Goal: Information Seeking & Learning: Learn about a topic

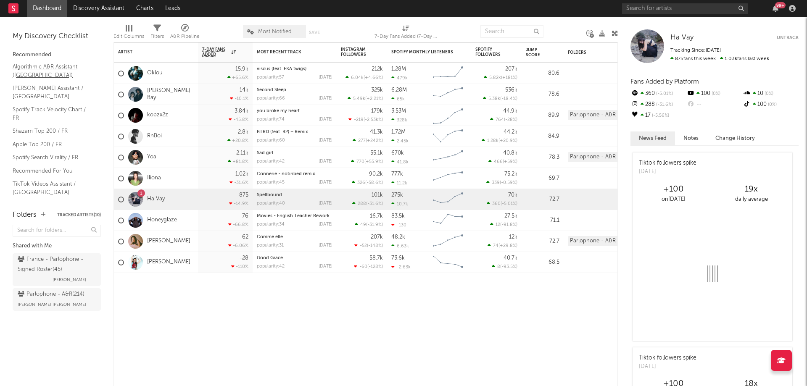
click at [47, 65] on link "Algorithmic A&R Assistant (France)" at bounding box center [53, 70] width 80 height 17
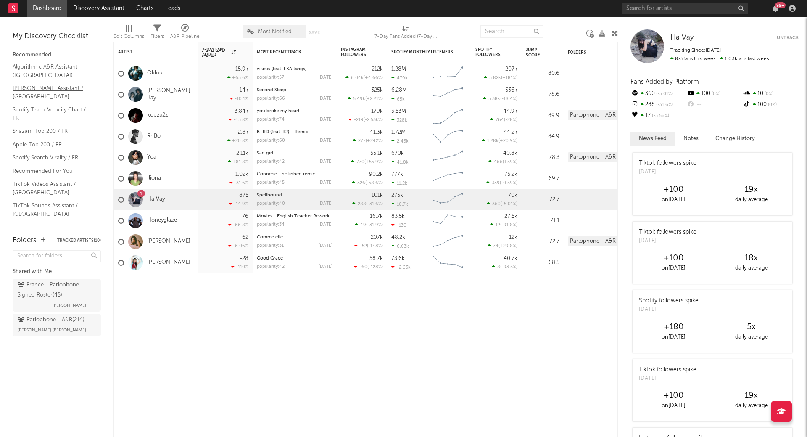
click at [23, 89] on link "Nielsen Assistant / France" at bounding box center [53, 92] width 80 height 17
click at [40, 127] on link "Shazam Top 200 / FR" at bounding box center [53, 131] width 80 height 9
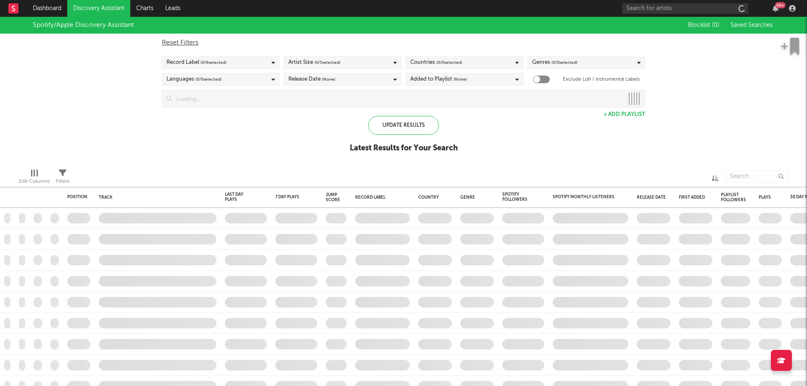
checkbox input "true"
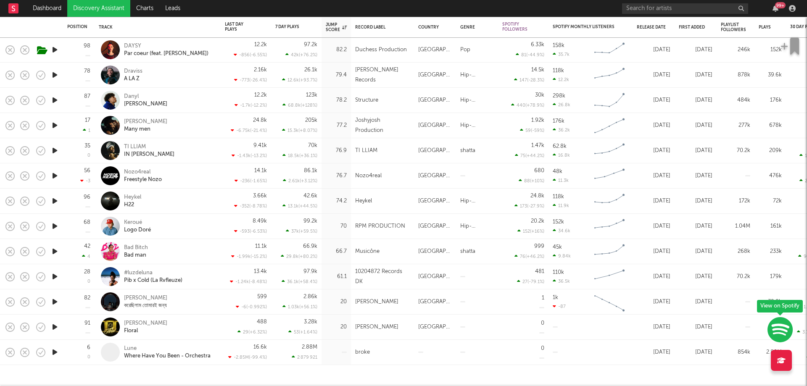
drag, startPoint x: 103, startPoint y: 294, endPoint x: 52, endPoint y: 353, distance: 78.0
click at [52, 353] on icon "button" at bounding box center [54, 352] width 9 height 11
click at [53, 353] on icon "button" at bounding box center [54, 352] width 8 height 11
click at [52, 353] on icon "button" at bounding box center [54, 352] width 9 height 11
click at [52, 353] on icon "button" at bounding box center [54, 352] width 8 height 11
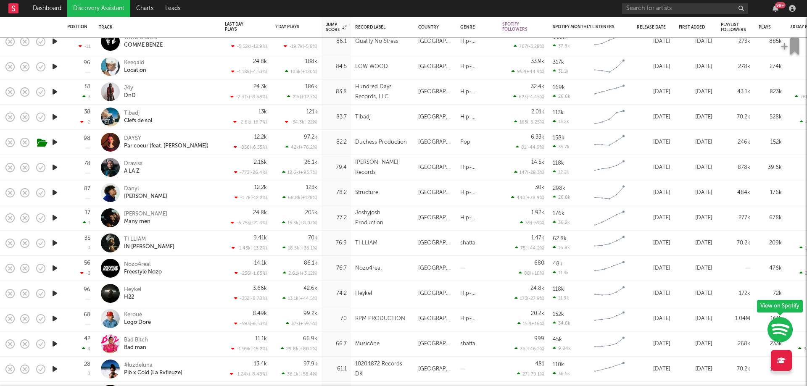
click at [53, 169] on icon "button" at bounding box center [54, 167] width 9 height 11
click at [53, 169] on icon "button" at bounding box center [54, 167] width 8 height 11
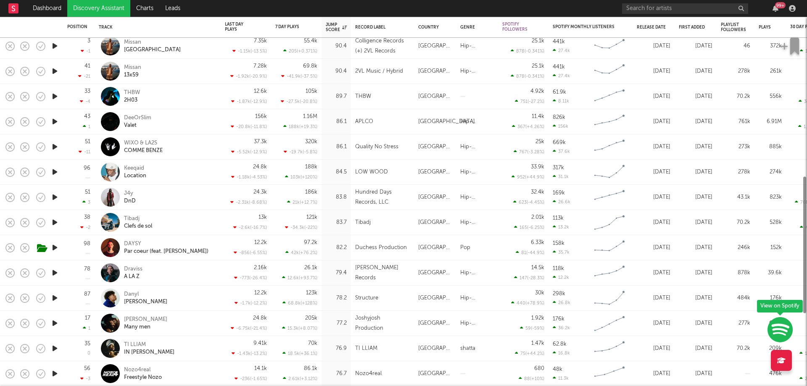
click at [53, 170] on icon "button" at bounding box center [54, 172] width 9 height 11
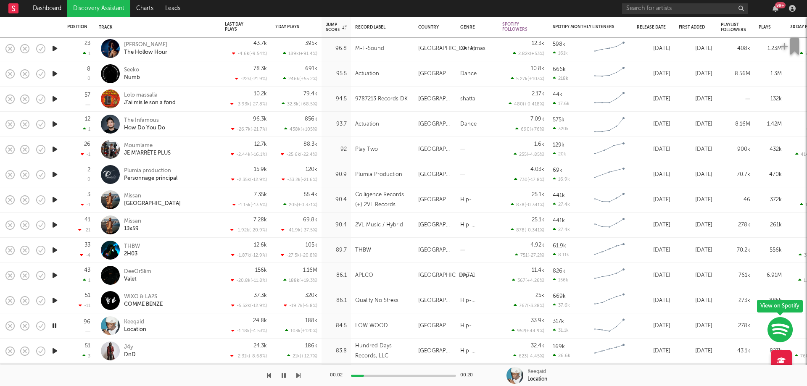
click at [53, 173] on icon "button" at bounding box center [54, 174] width 9 height 11
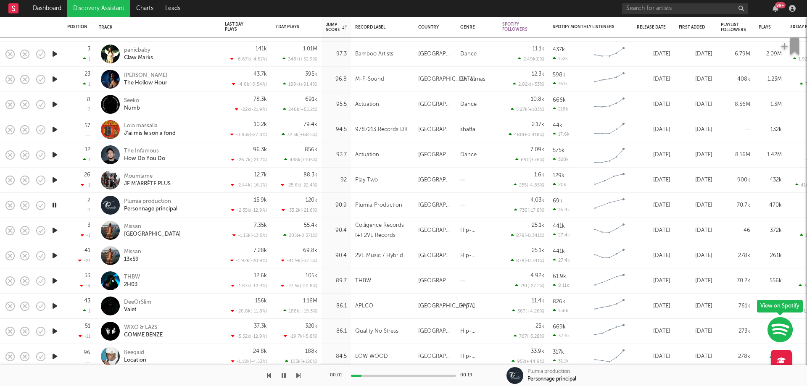
click at [49, 127] on div at bounding box center [54, 129] width 17 height 25
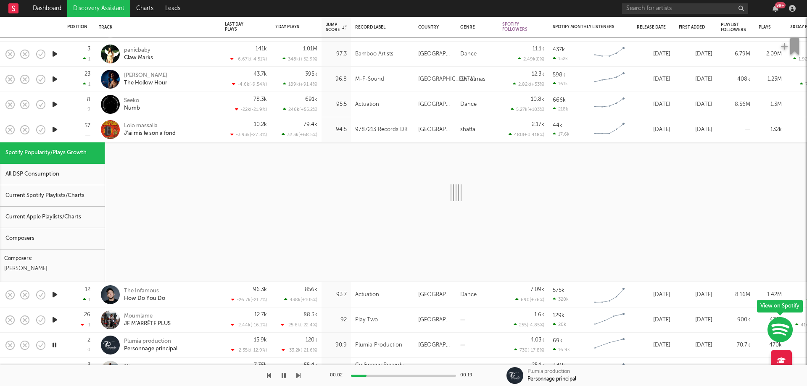
click at [54, 129] on icon "button" at bounding box center [54, 129] width 9 height 11
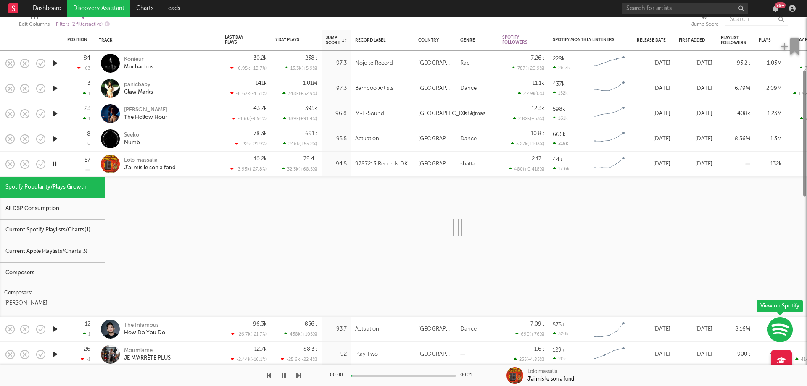
select select "1w"
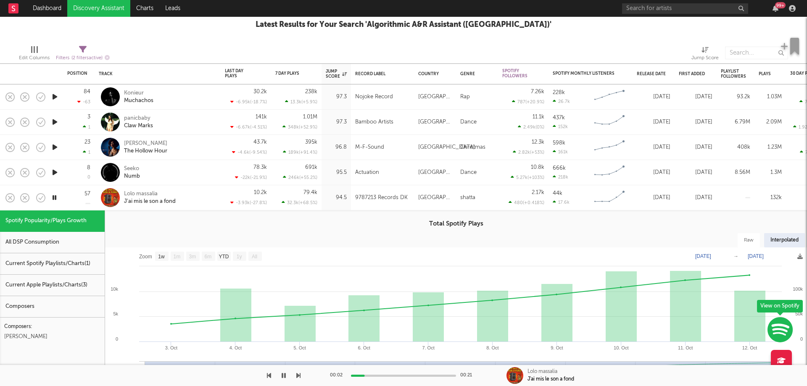
click at [55, 167] on icon "button" at bounding box center [54, 172] width 9 height 11
click at [54, 147] on icon "button" at bounding box center [54, 147] width 9 height 11
click at [54, 119] on icon "button" at bounding box center [54, 122] width 9 height 11
click at [54, 119] on icon "button" at bounding box center [54, 122] width 8 height 11
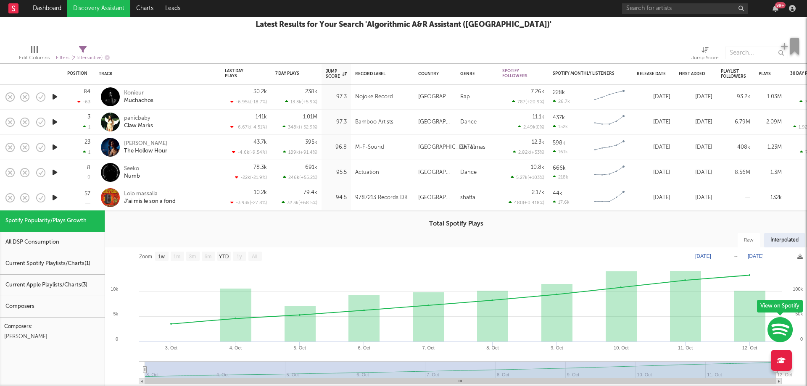
click at [367, 125] on div "Bamboo Artists" at bounding box center [374, 122] width 38 height 10
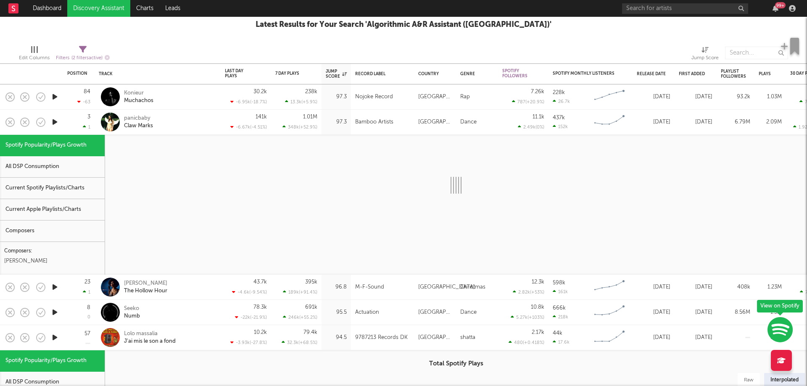
click at [356, 118] on div "Bamboo Artists" at bounding box center [374, 122] width 38 height 10
select select "1w"
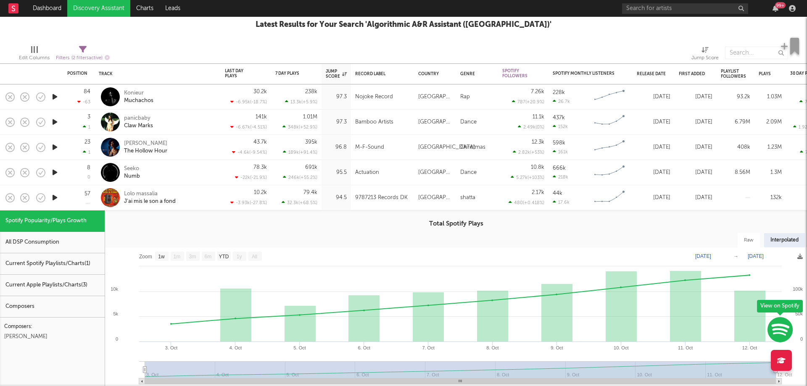
click at [356, 118] on div "Bamboo Artists" at bounding box center [374, 122] width 38 height 10
select select "1w"
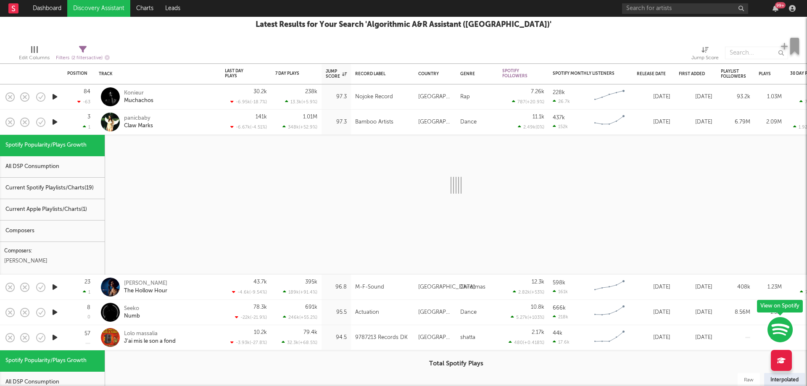
select select "1w"
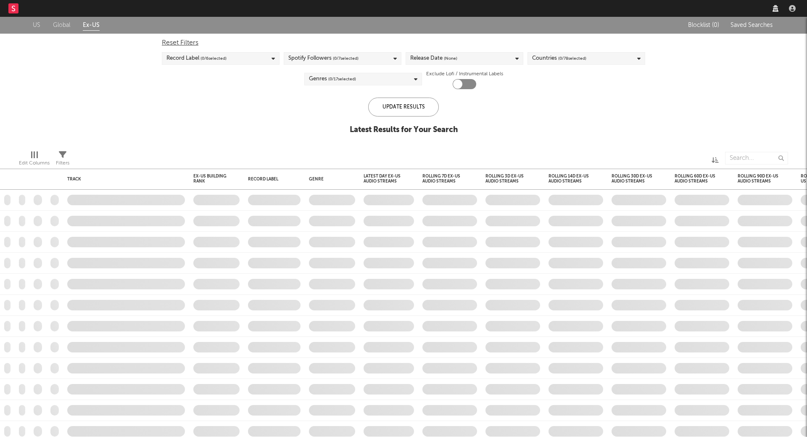
checkbox input "true"
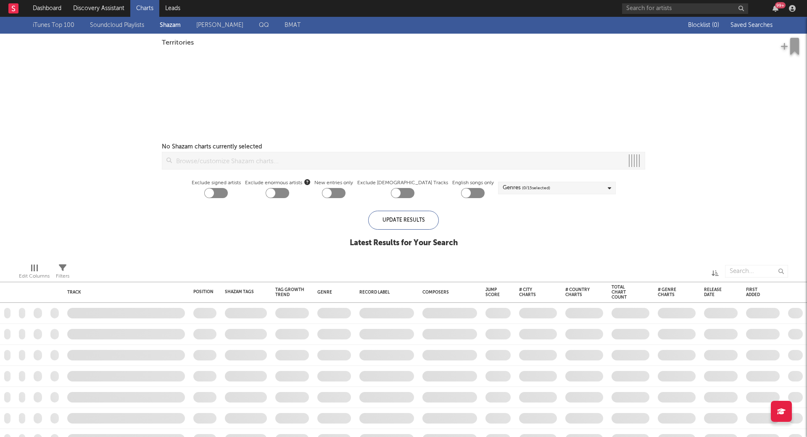
checkbox input "true"
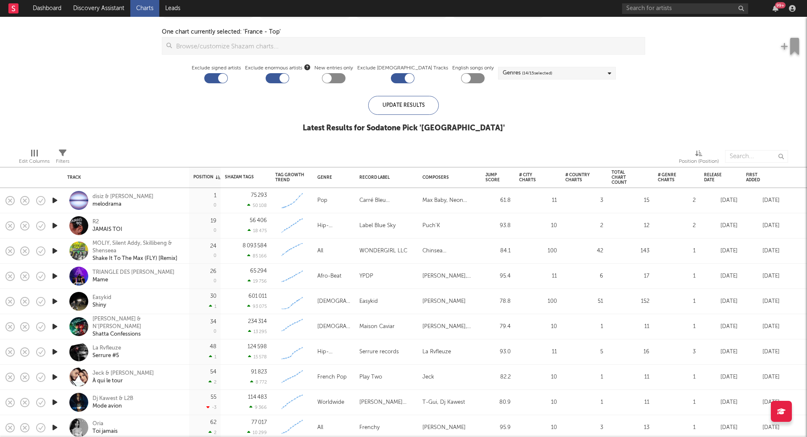
drag, startPoint x: 222, startPoint y: 76, endPoint x: 227, endPoint y: 80, distance: 6.6
click at [227, 80] on div at bounding box center [216, 78] width 24 height 10
checkbox input "false"
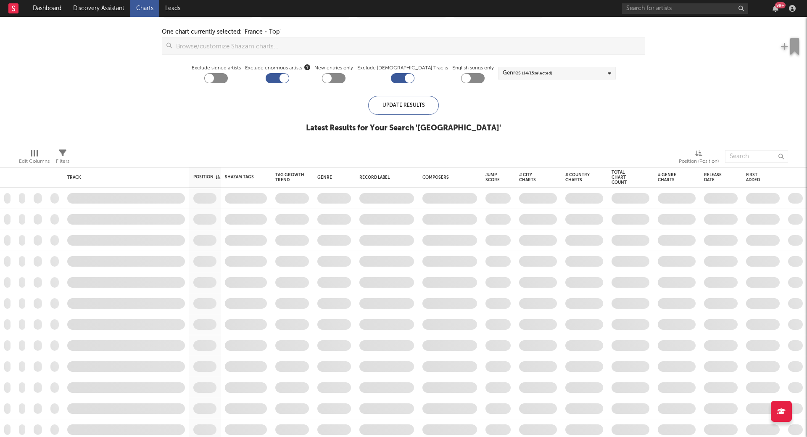
click at [289, 79] on div at bounding box center [278, 78] width 24 height 10
checkbox input "false"
click at [400, 77] on div at bounding box center [403, 78] width 24 height 10
checkbox input "false"
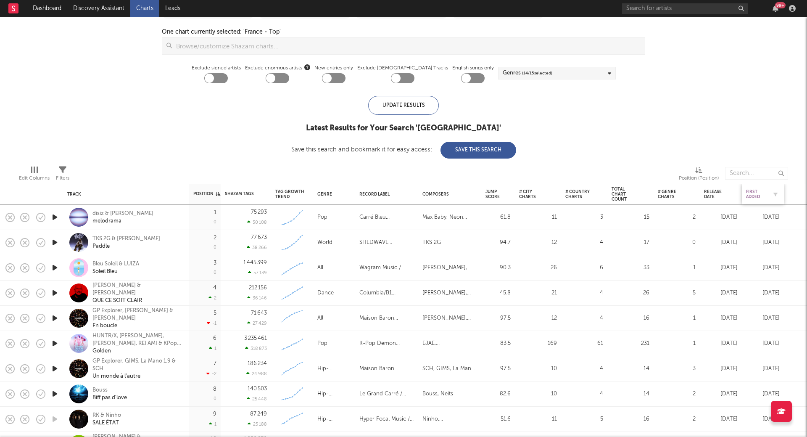
click at [761, 196] on div "First Added" at bounding box center [756, 194] width 21 height 10
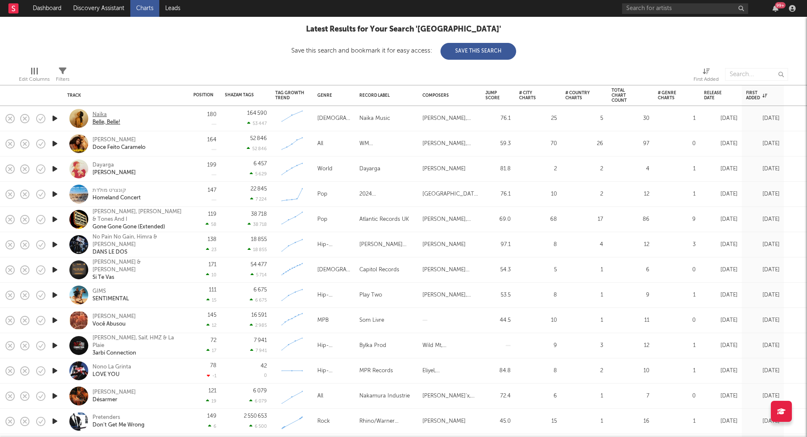
click at [103, 112] on div "Naïka" at bounding box center [106, 115] width 28 height 8
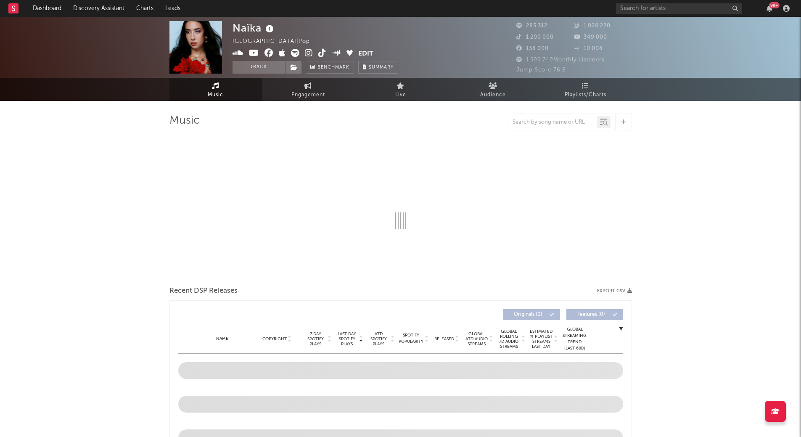
select select "6m"
